Goal: Transaction & Acquisition: Purchase product/service

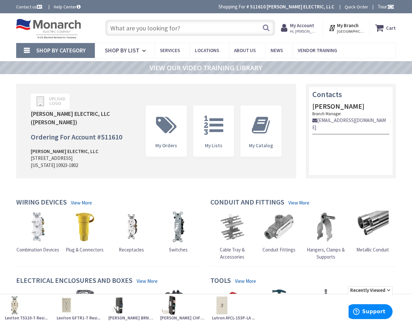
click at [146, 25] on input "text" at bounding box center [190, 28] width 170 height 16
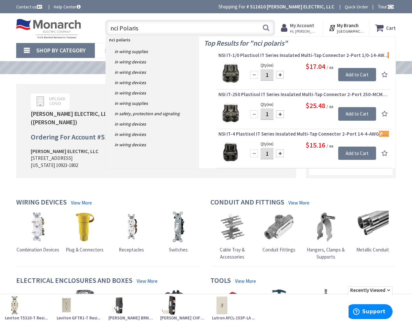
drag, startPoint x: 115, startPoint y: 41, endPoint x: 115, endPoint y: 27, distance: 13.6
click at [115, 27] on input "nci Polaris" at bounding box center [190, 28] width 170 height 16
click at [114, 27] on input "nci Polaris" at bounding box center [190, 28] width 170 height 16
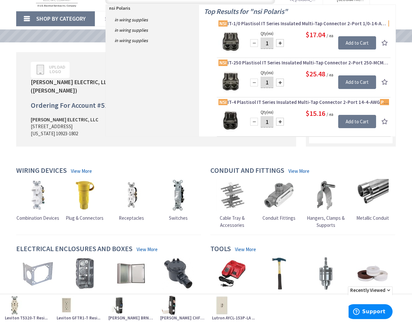
scroll to position [33, 0]
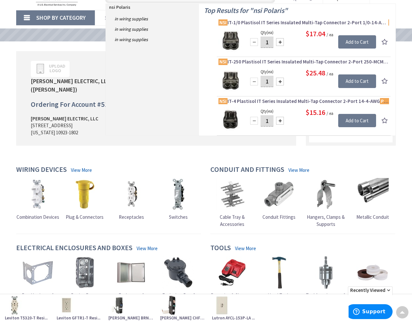
type input "nsi Polaris"
click at [230, 122] on img at bounding box center [230, 119] width 24 height 24
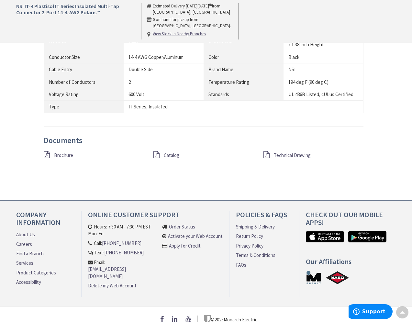
scroll to position [439, 0]
click at [63, 152] on span "Brochure" at bounding box center [63, 155] width 19 height 6
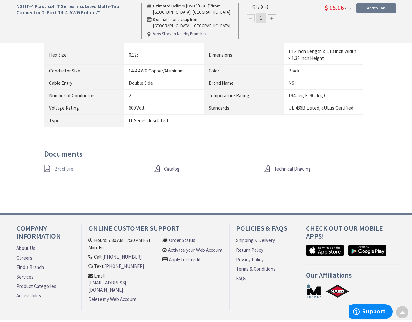
scroll to position [429, 0]
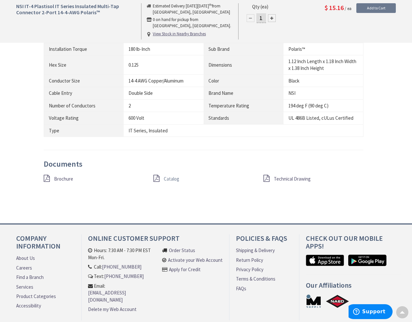
click at [165, 176] on span "Catalog" at bounding box center [172, 179] width 16 height 6
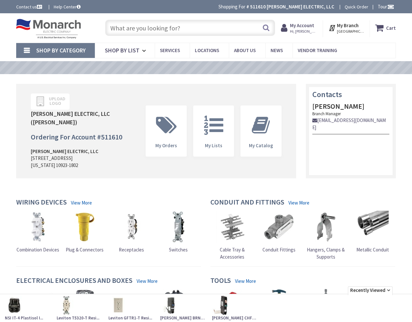
click at [186, 29] on input "text" at bounding box center [190, 28] width 170 height 16
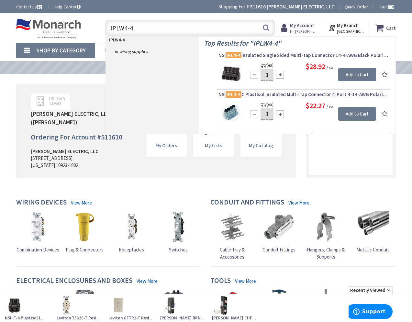
type input "IPLW4-4"
click at [119, 41] on strong "IPLW4-4" at bounding box center [117, 40] width 16 height 6
click at [234, 78] on img at bounding box center [230, 73] width 24 height 24
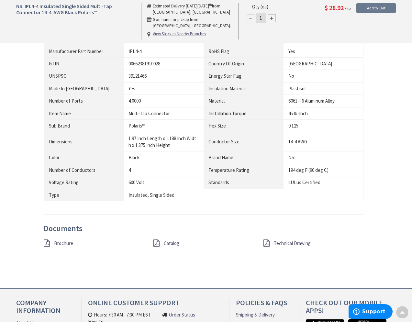
scroll to position [406, 0]
click at [162, 238] on div "Catalog" at bounding box center [203, 242] width 110 height 8
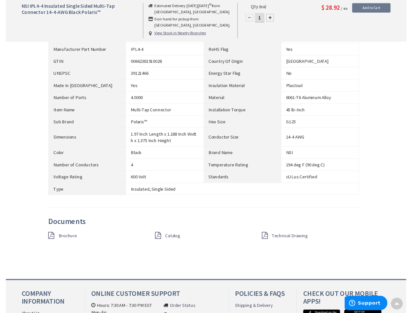
scroll to position [405, 0]
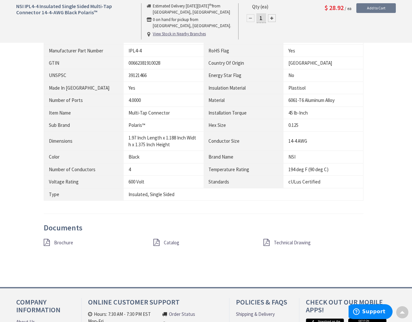
click at [160, 238] on div "Catalog" at bounding box center [203, 242] width 110 height 8
click at [154, 239] on icon at bounding box center [156, 242] width 6 height 7
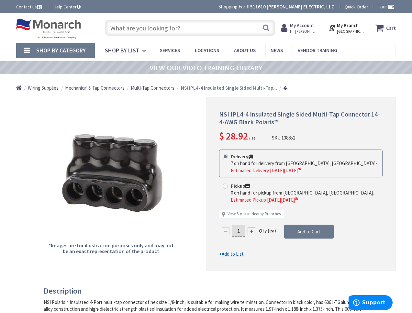
scroll to position [0, 0]
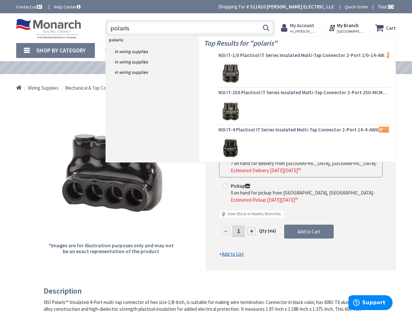
paste input "IPLW4-4"
type input "polaris IPLW4-4"
